Goal: Information Seeking & Learning: Learn about a topic

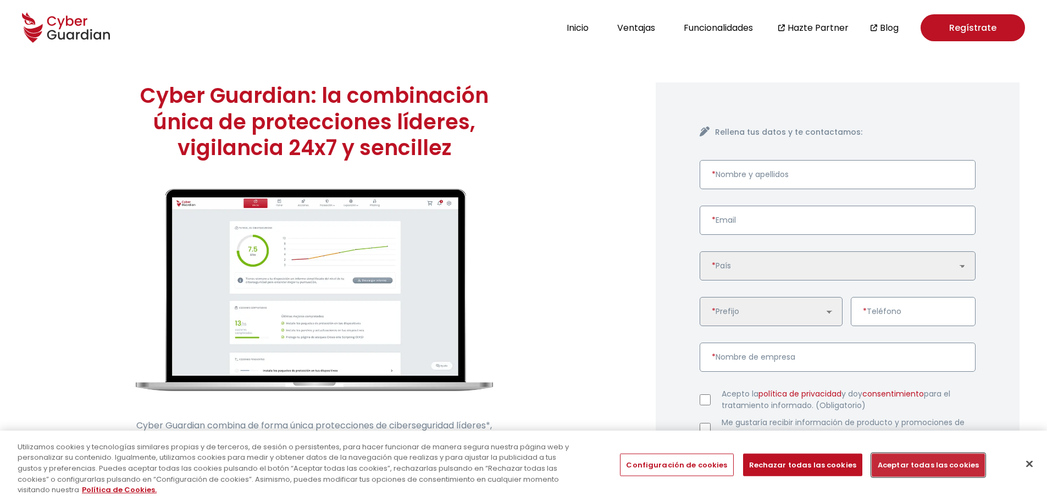
click at [906, 468] on button "Aceptar todas las cookies" at bounding box center [928, 464] width 113 height 23
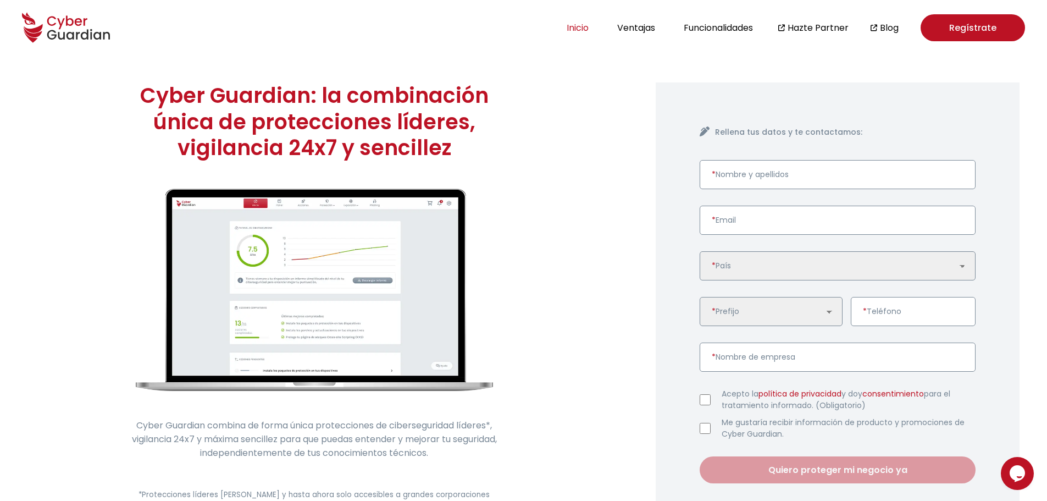
click at [576, 29] on button "Inicio" at bounding box center [577, 27] width 29 height 15
click at [644, 29] on button "Ventajas" at bounding box center [636, 27] width 45 height 15
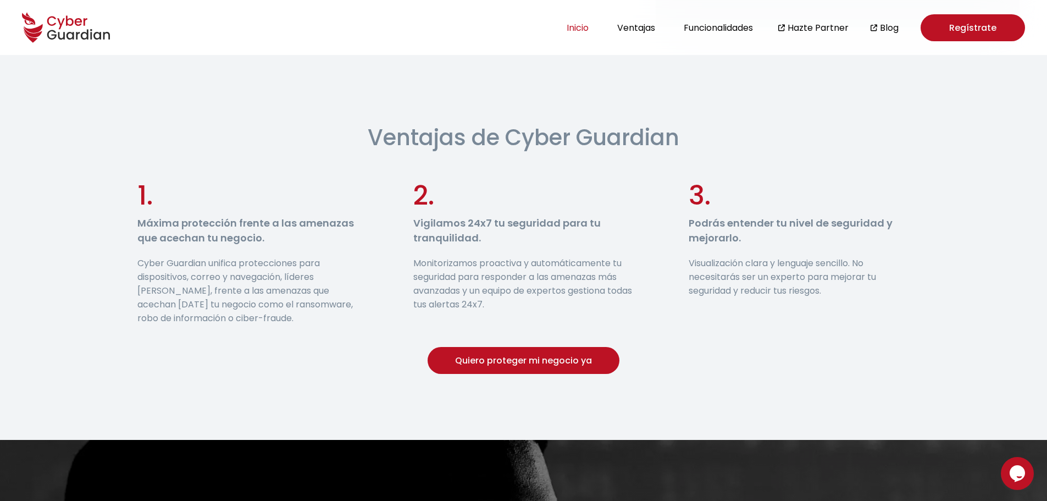
click at [579, 28] on button "Inicio" at bounding box center [577, 27] width 29 height 15
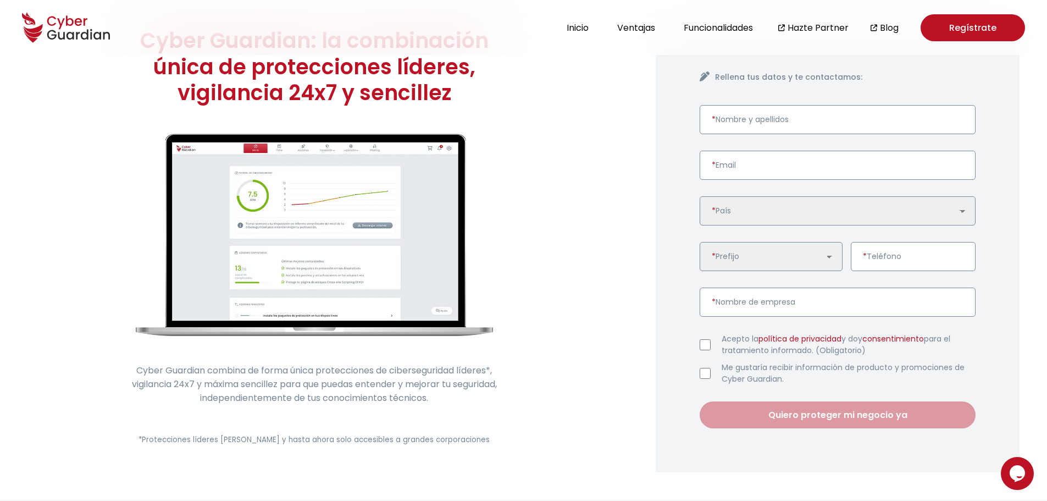
scroll to position [110, 0]
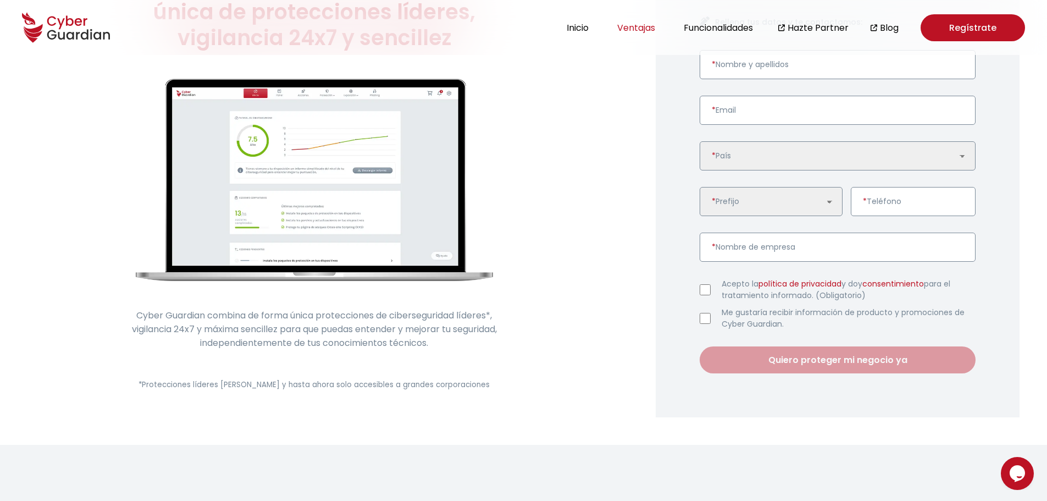
click at [626, 24] on button "Ventajas" at bounding box center [636, 27] width 45 height 15
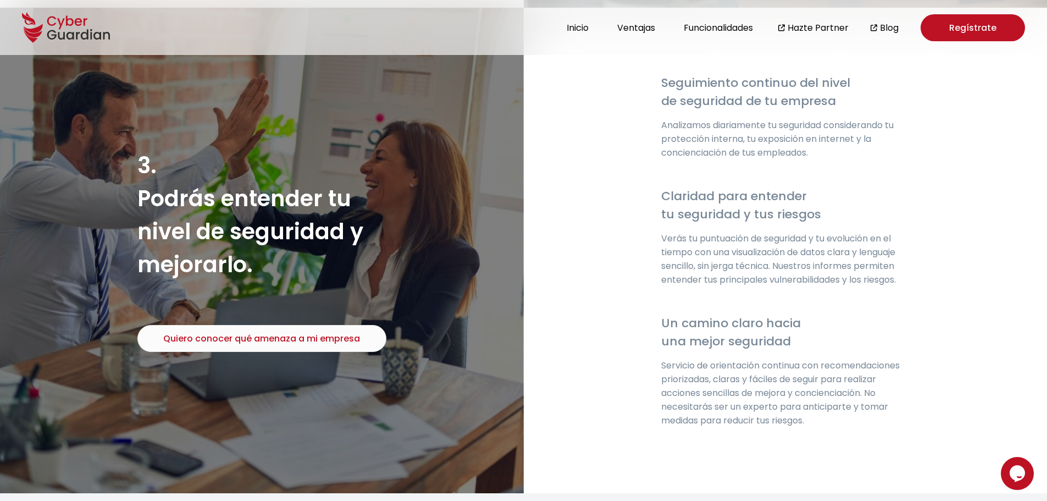
scroll to position [2334, 0]
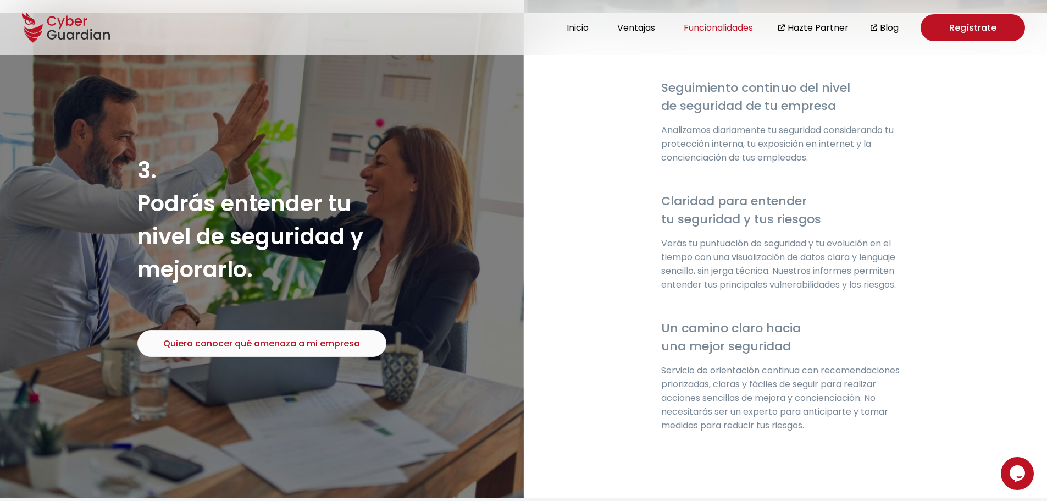
click at [697, 30] on button "Funcionalidades" at bounding box center [718, 27] width 76 height 15
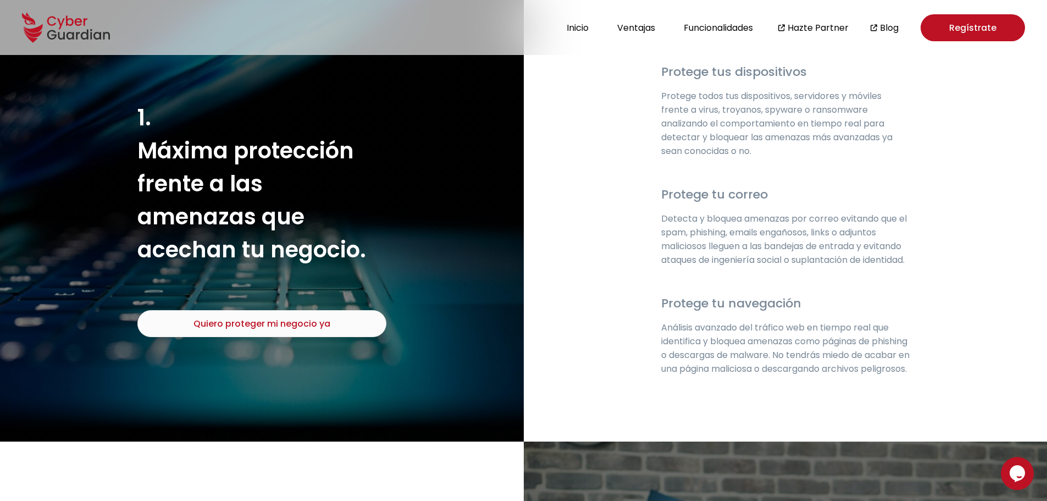
scroll to position [1500, 0]
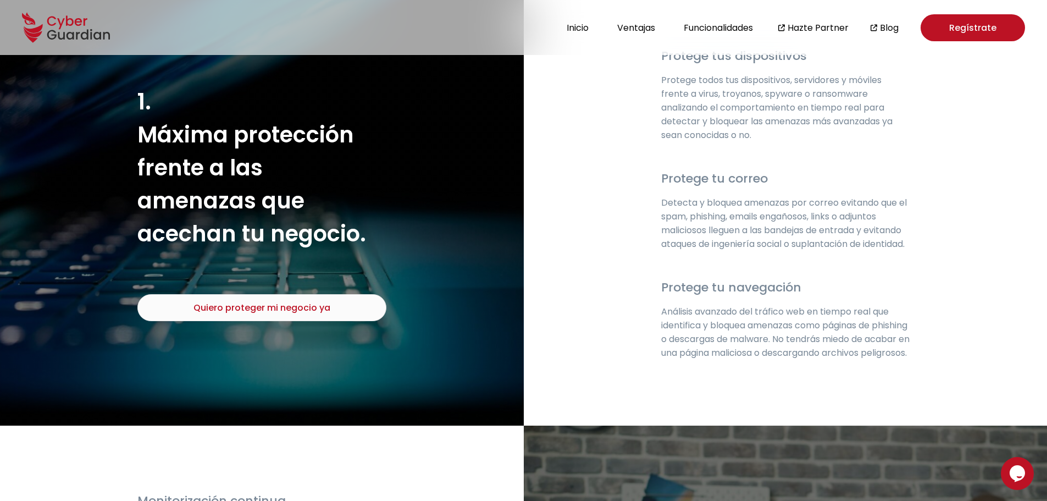
click at [298, 312] on button "Quiero proteger mi negocio ya" at bounding box center [261, 307] width 249 height 27
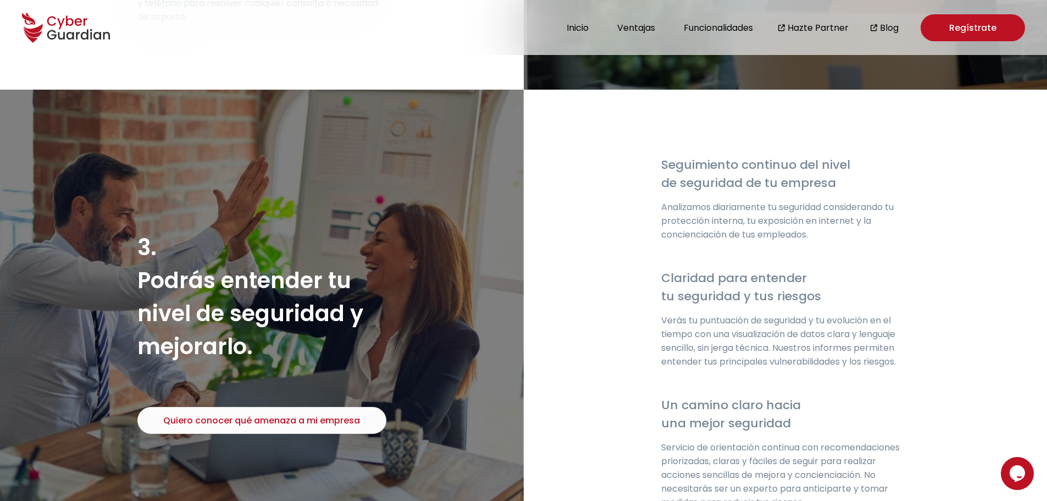
scroll to position [2226, 0]
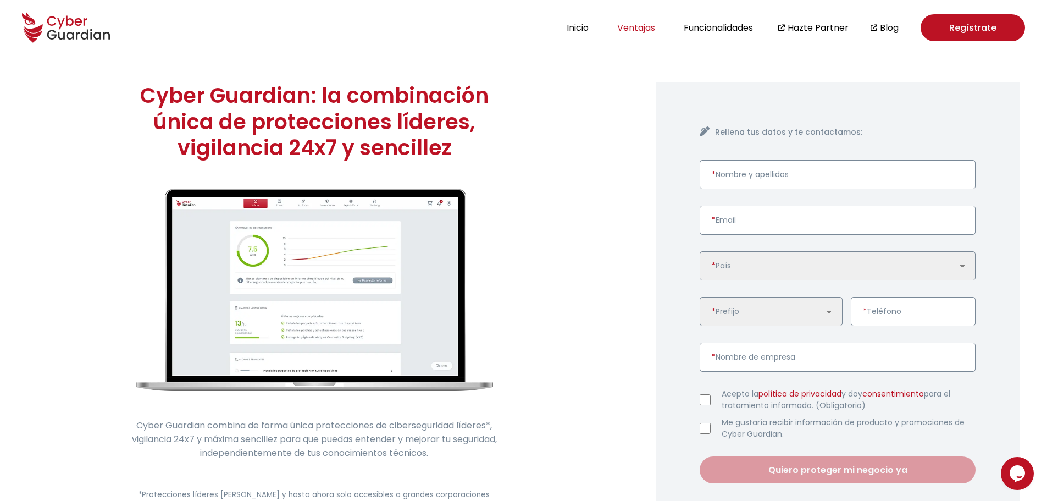
click at [634, 31] on button "Ventajas" at bounding box center [636, 27] width 45 height 15
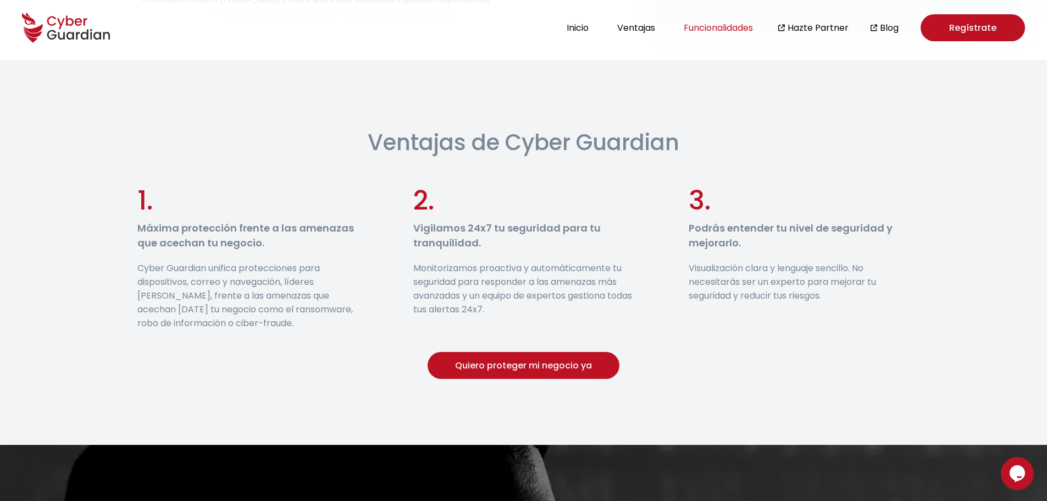
scroll to position [500, 0]
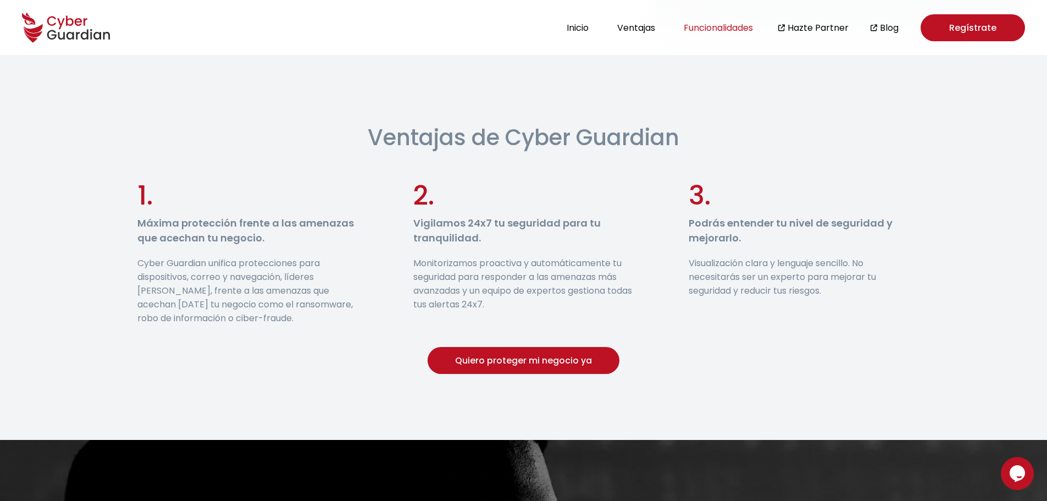
click at [706, 23] on button "Funcionalidades" at bounding box center [718, 27] width 76 height 15
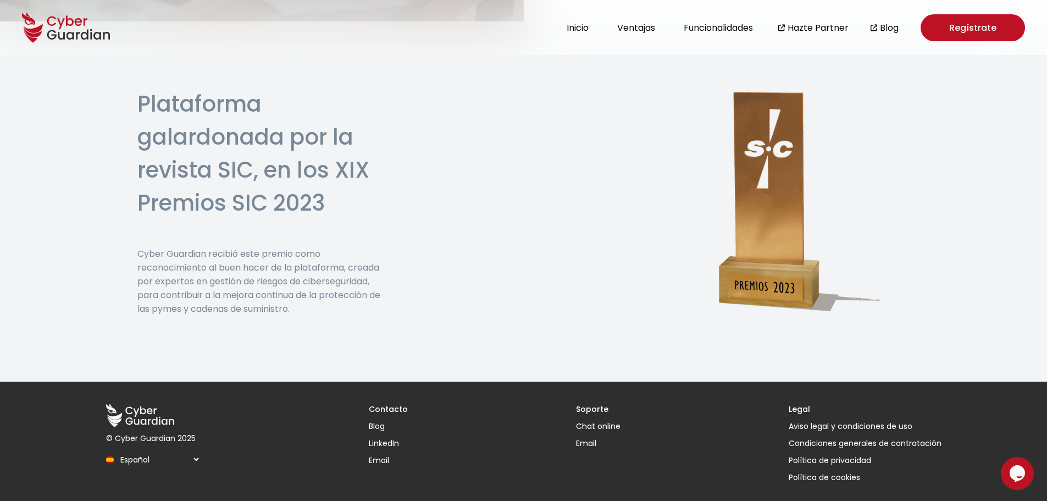
scroll to position [2819, 0]
